Goal: Information Seeking & Learning: Learn about a topic

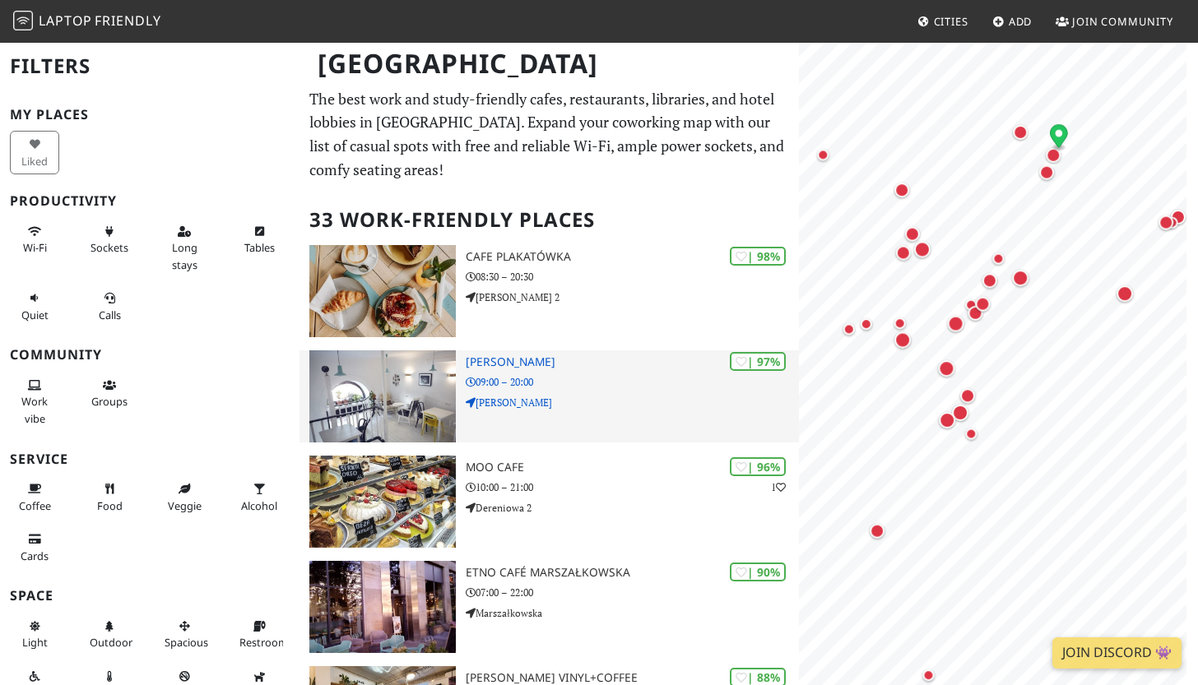
scroll to position [17, 0]
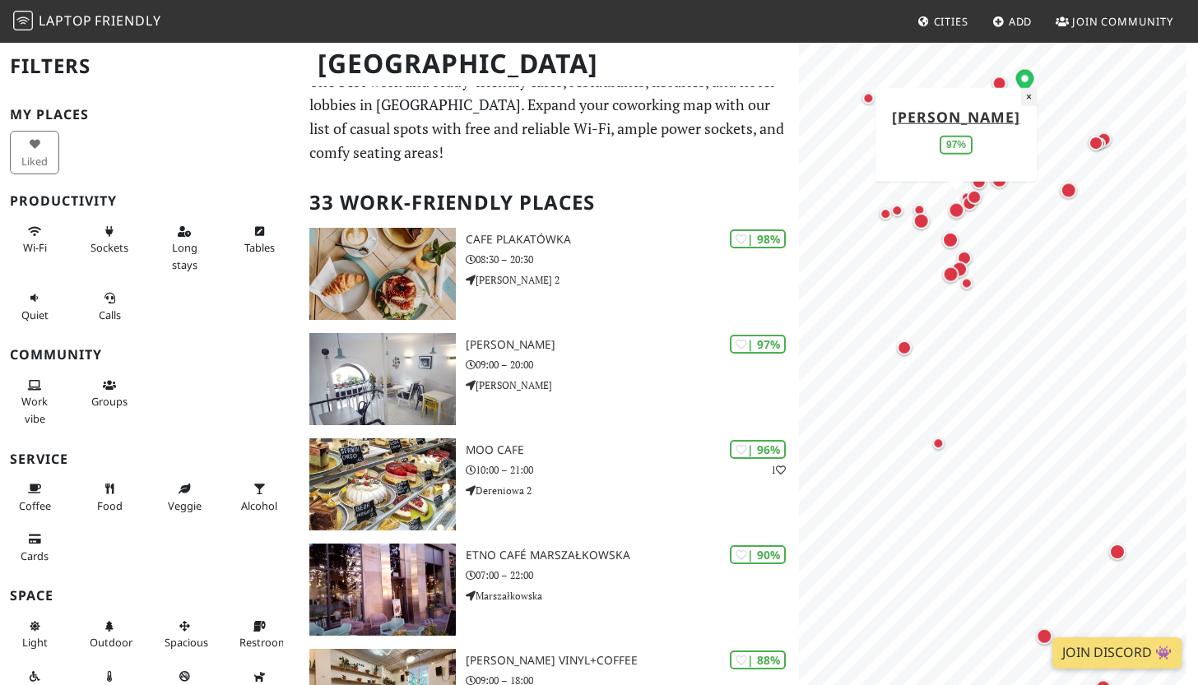
click at [1021, 95] on button "×" at bounding box center [1029, 96] width 16 height 18
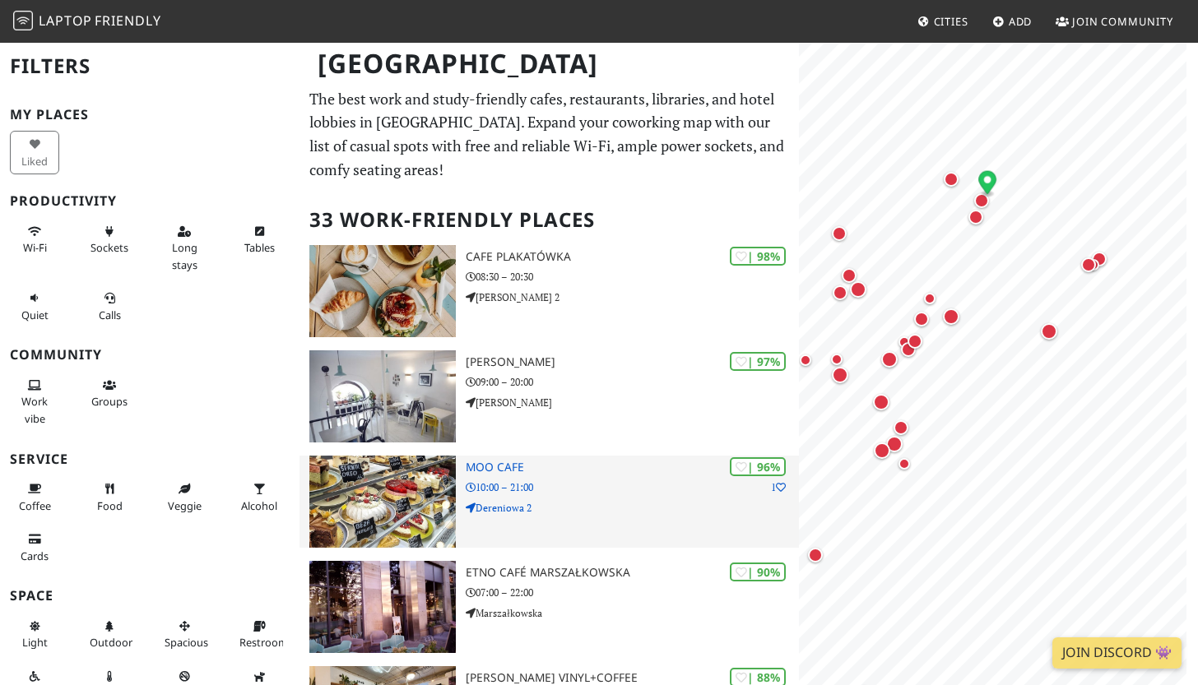
scroll to position [0, 0]
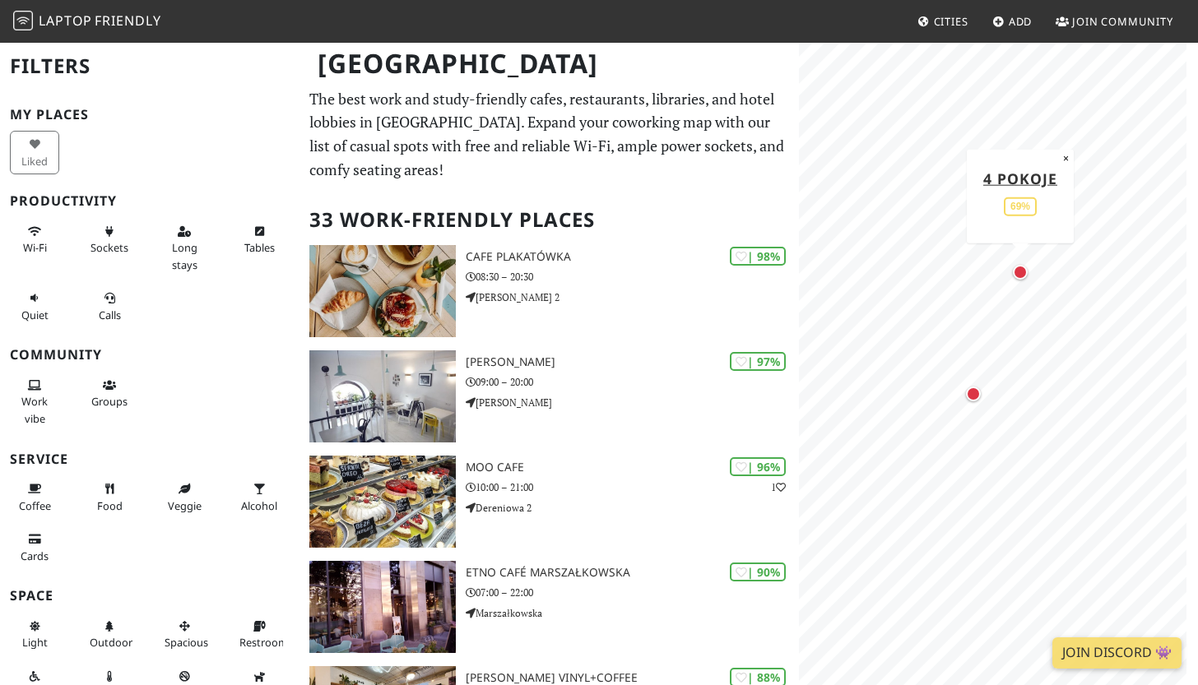
click at [1021, 279] on div "Map marker" at bounding box center [1020, 272] width 15 height 15
click at [1062, 155] on button "×" at bounding box center [1066, 158] width 16 height 18
click at [979, 401] on div "Map marker" at bounding box center [972, 393] width 21 height 21
click at [1062, 259] on button "×" at bounding box center [1064, 262] width 16 height 18
click at [824, 152] on div "Map marker" at bounding box center [825, 153] width 15 height 15
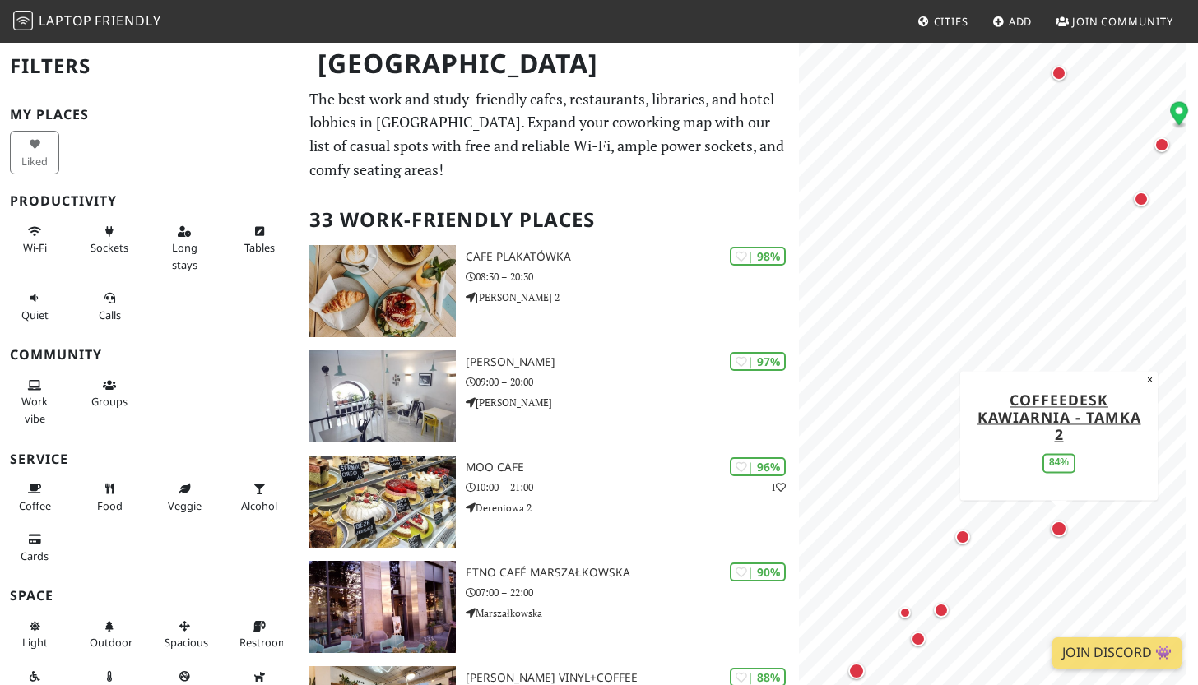
click at [1060, 524] on div "Map marker" at bounding box center [1058, 529] width 16 height 16
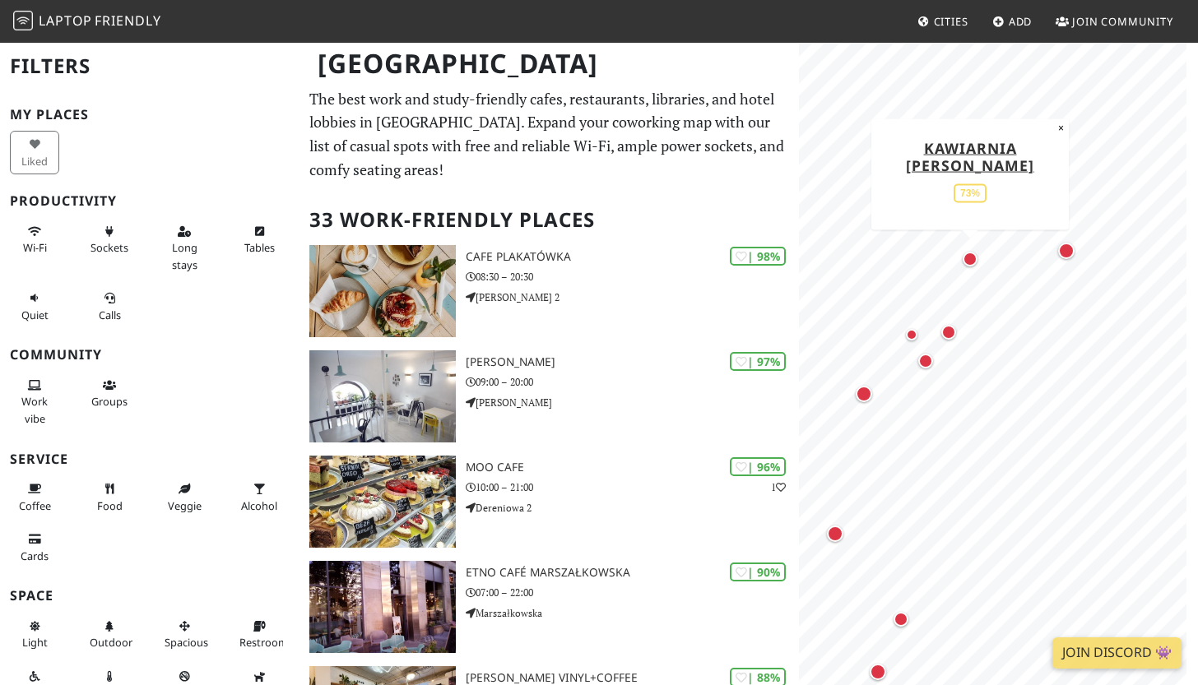
click at [968, 257] on div "Map marker" at bounding box center [969, 259] width 15 height 15
click at [865, 400] on div "Map marker" at bounding box center [864, 394] width 16 height 16
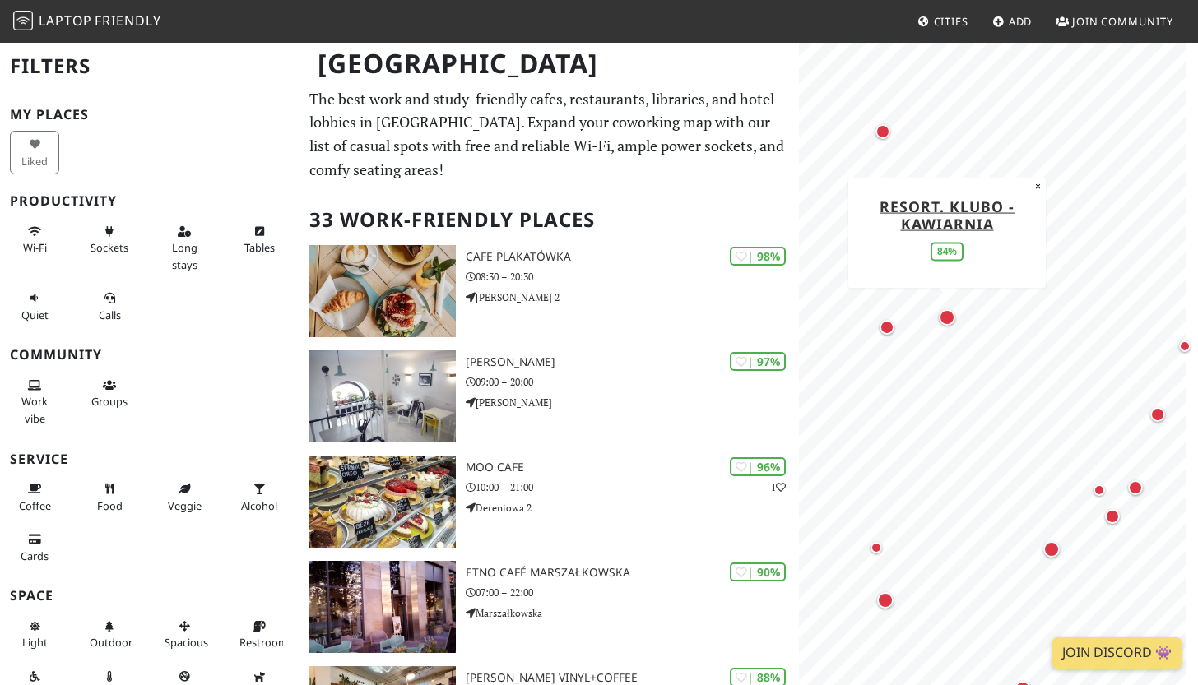
click at [951, 327] on div "Map marker" at bounding box center [946, 317] width 23 height 23
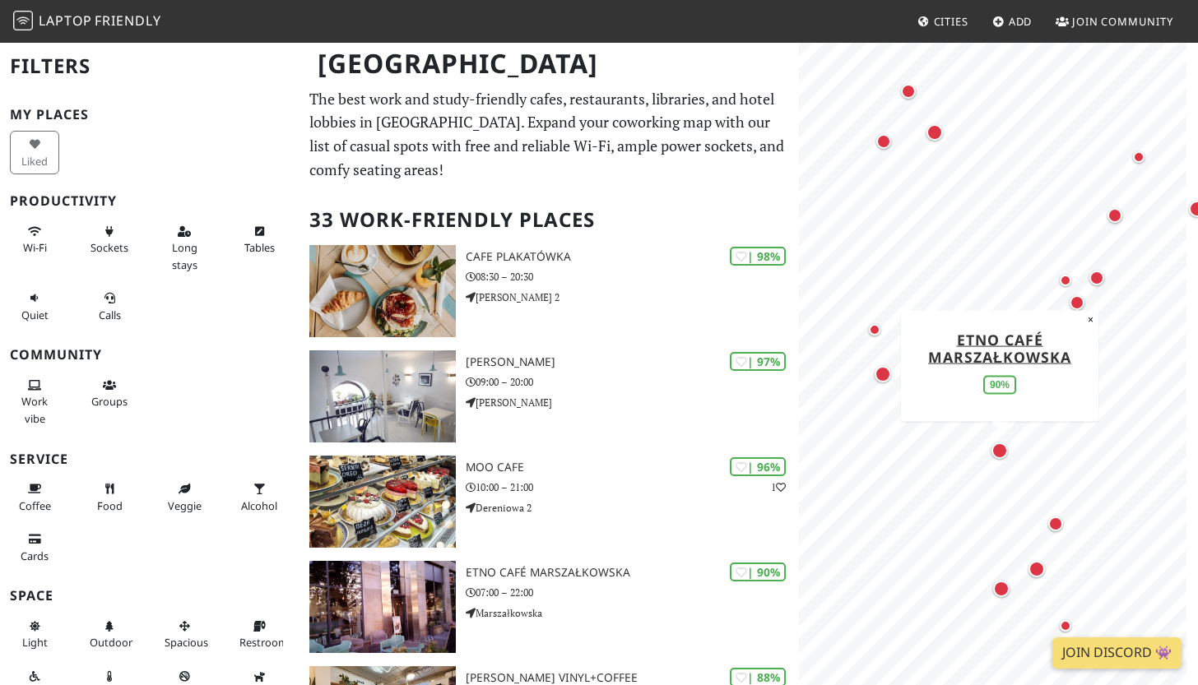
click at [1003, 449] on div "Map marker" at bounding box center [999, 451] width 16 height 16
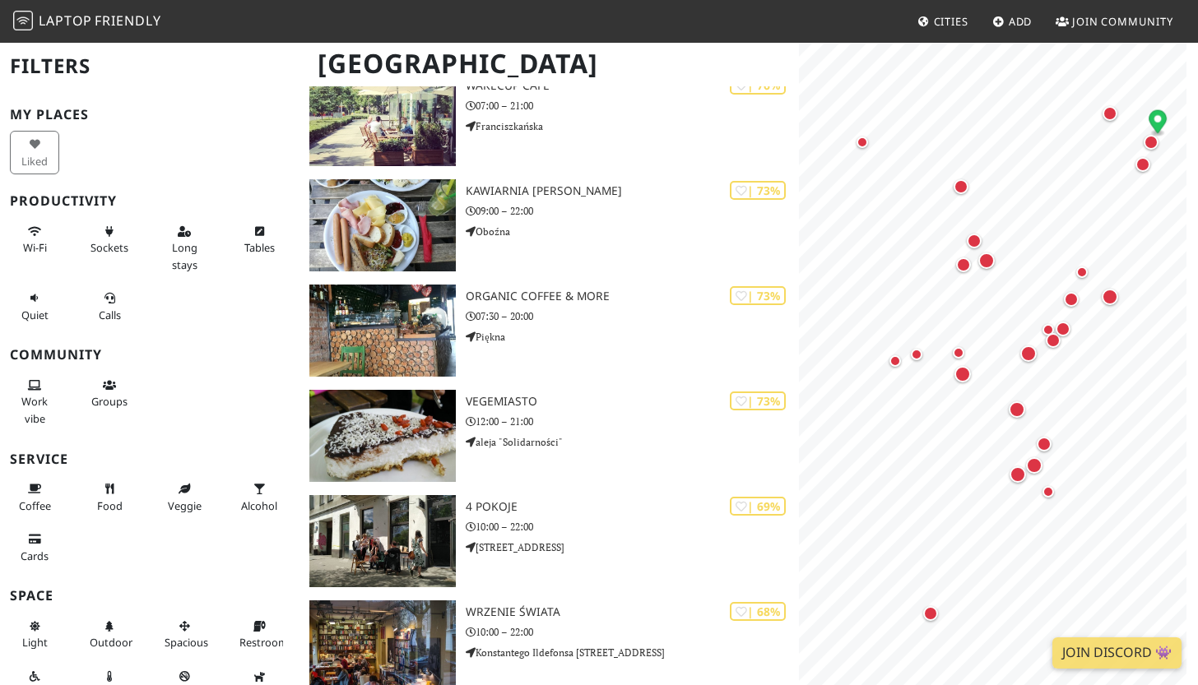
scroll to position [1453, 0]
